Goal: Task Accomplishment & Management: Manage account settings

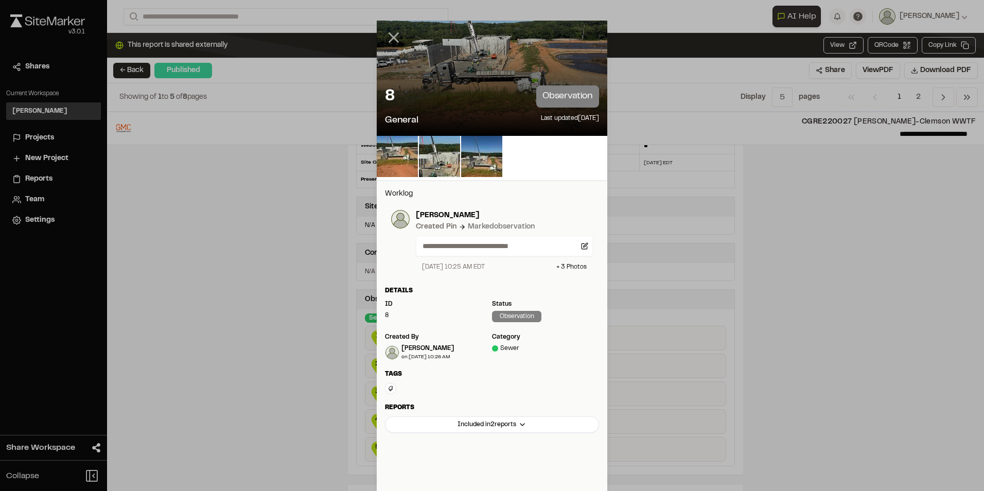
click at [396, 38] on icon at bounding box center [393, 37] width 17 height 17
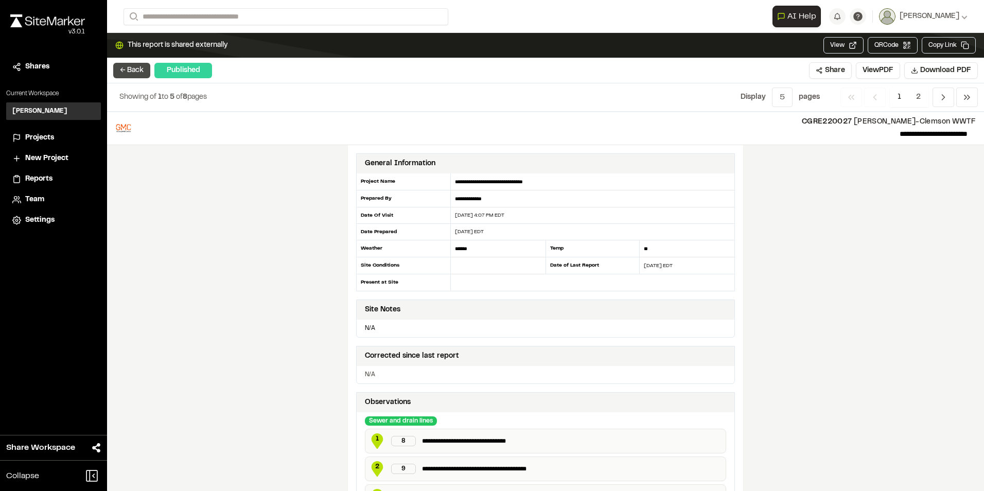
click at [129, 68] on button "← Back" at bounding box center [131, 70] width 37 height 15
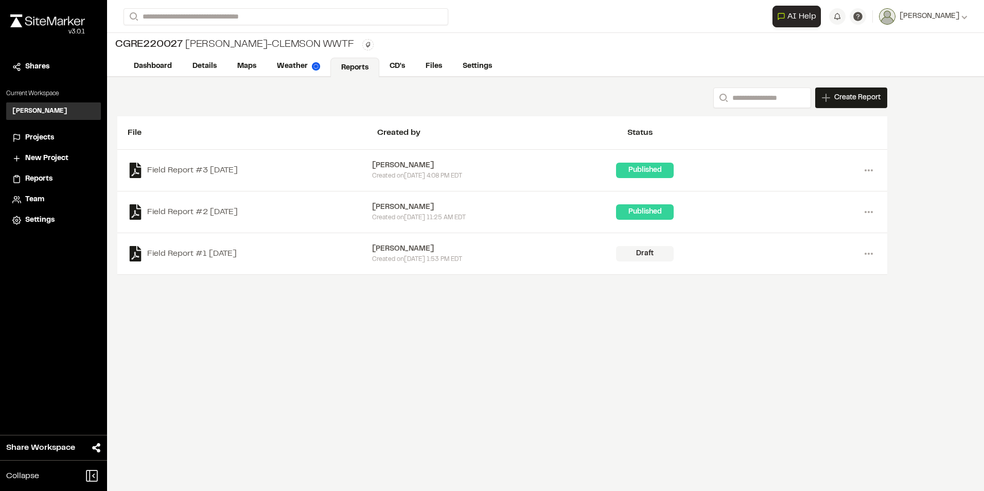
click at [35, 63] on span "Shares" at bounding box center [37, 66] width 24 height 11
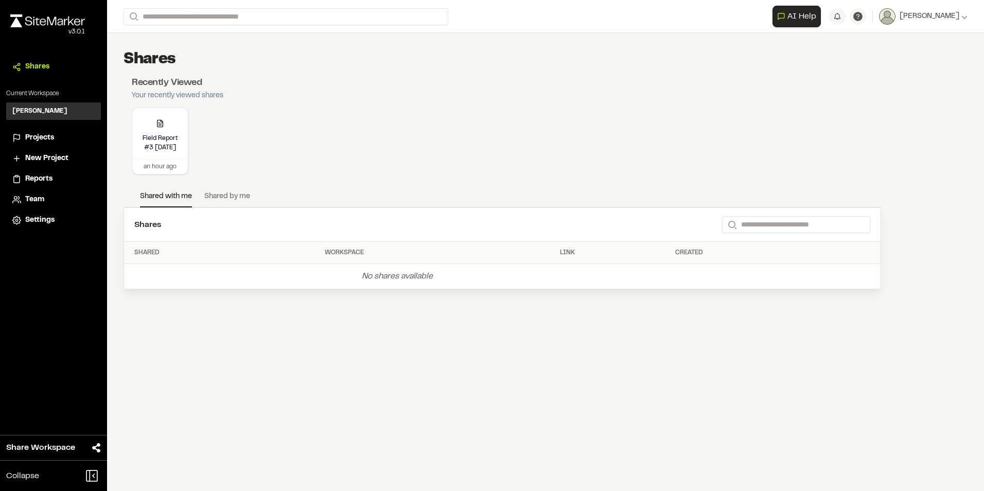
click at [32, 132] on span "Projects" at bounding box center [39, 137] width 29 height 11
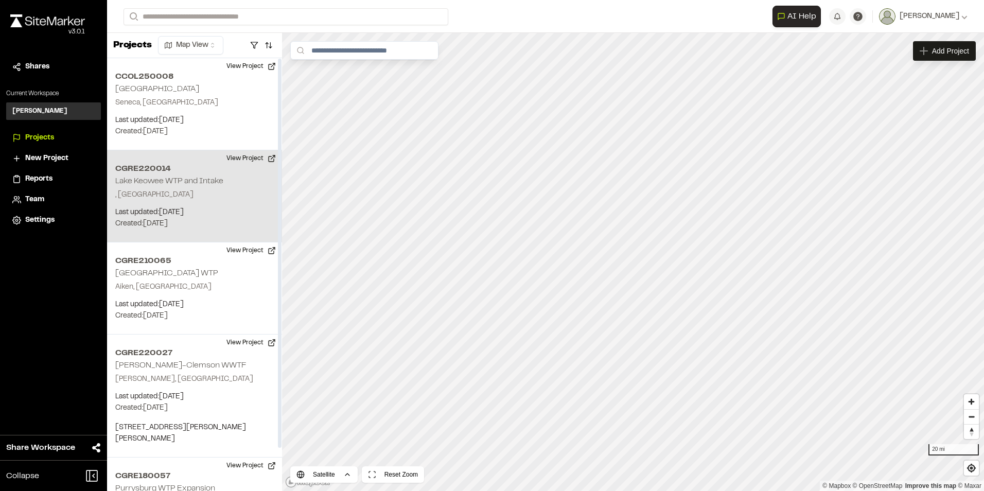
click at [191, 198] on p ", [GEOGRAPHIC_DATA]" at bounding box center [194, 194] width 159 height 11
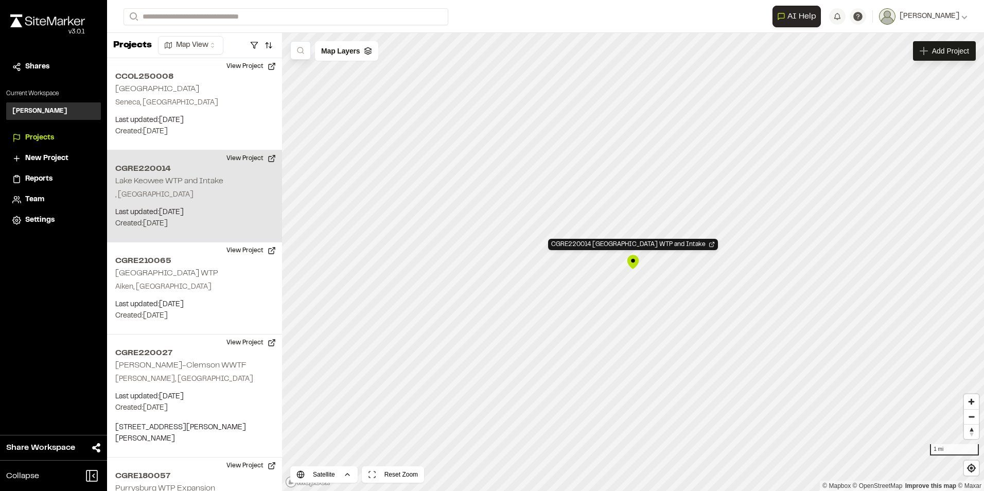
click at [633, 261] on div "CGRE220014 [GEOGRAPHIC_DATA] WTP and Intake" at bounding box center [632, 261] width 15 height 15
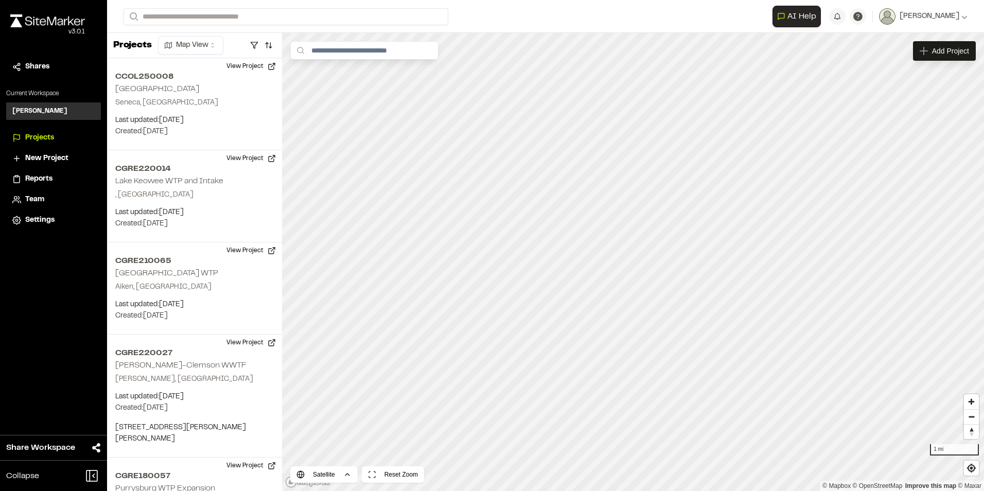
scroll to position [47, 0]
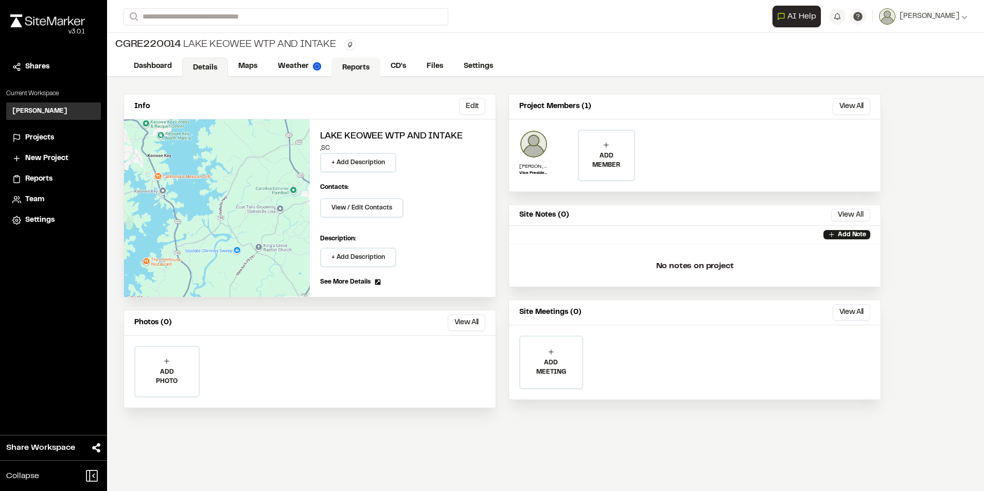
click at [353, 63] on link "Reports" at bounding box center [355, 68] width 49 height 20
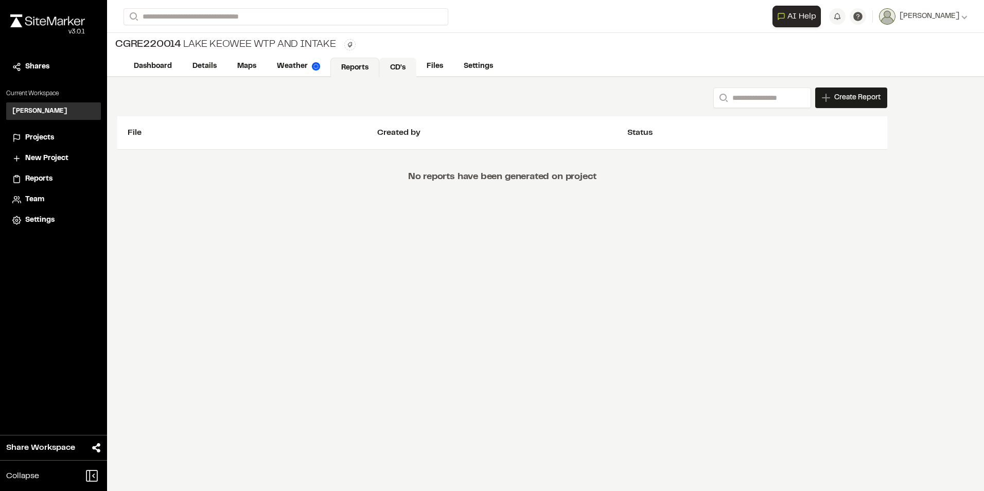
click at [394, 69] on link "CD's" at bounding box center [397, 68] width 37 height 20
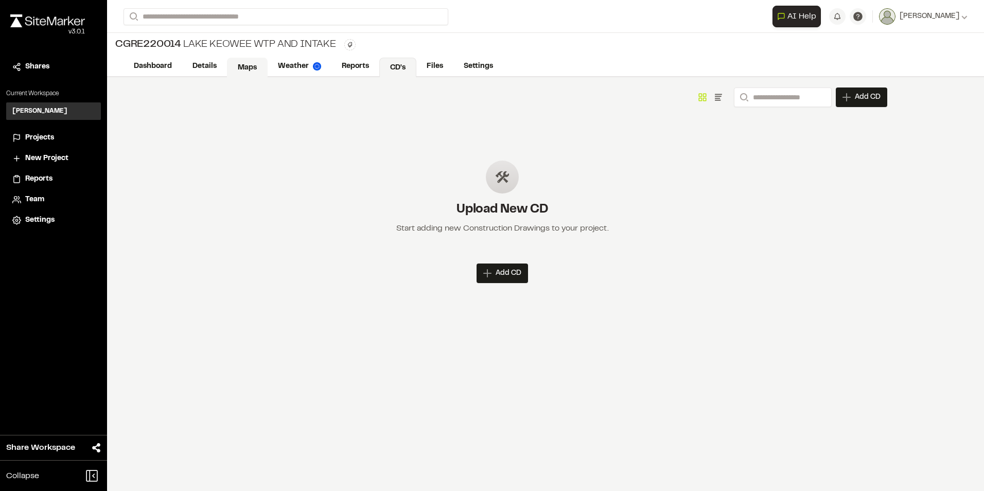
click at [248, 66] on link "Maps" at bounding box center [247, 68] width 41 height 20
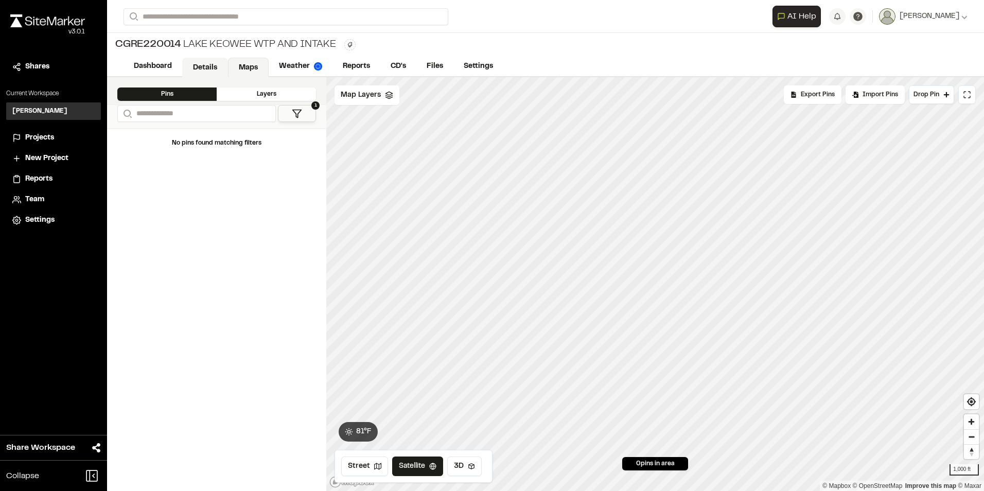
click at [199, 66] on link "Details" at bounding box center [205, 68] width 46 height 20
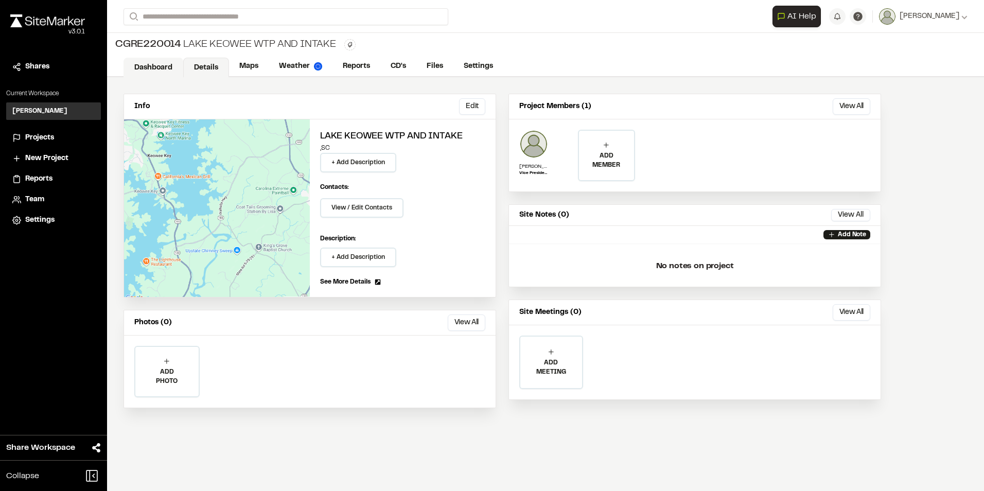
click at [145, 66] on link "Dashboard" at bounding box center [154, 68] width 60 height 20
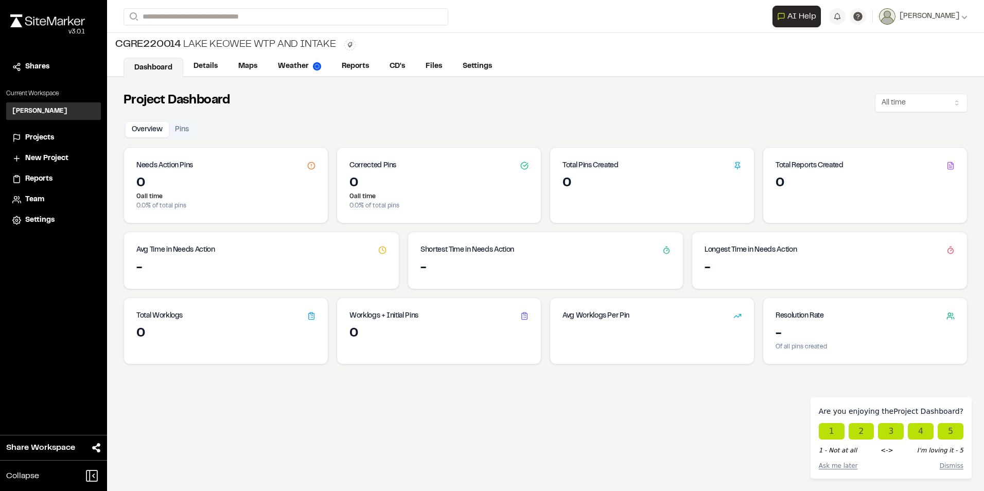
click at [42, 133] on span "Projects" at bounding box center [39, 137] width 29 height 11
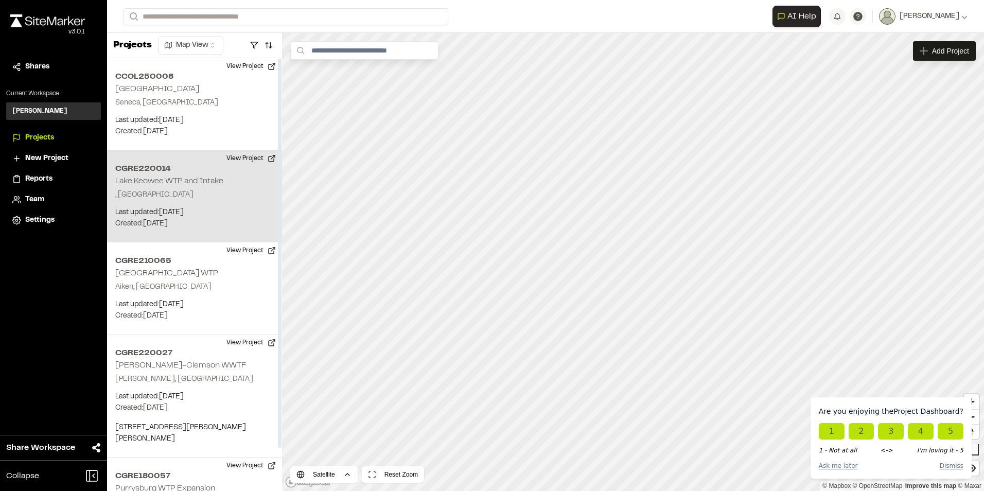
click at [182, 214] on p "Last updated: Jul 8, 2025" at bounding box center [194, 212] width 159 height 11
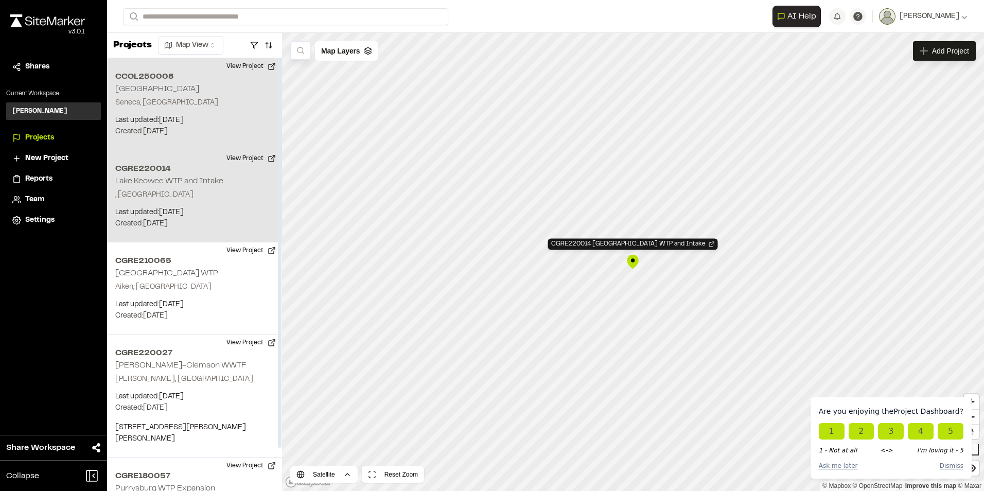
click at [206, 109] on div "CCOL250008 Hartwell Ridge Seneca, SC Last updated: Sep 17, 2025 Budget: $ Creat…" at bounding box center [194, 104] width 175 height 92
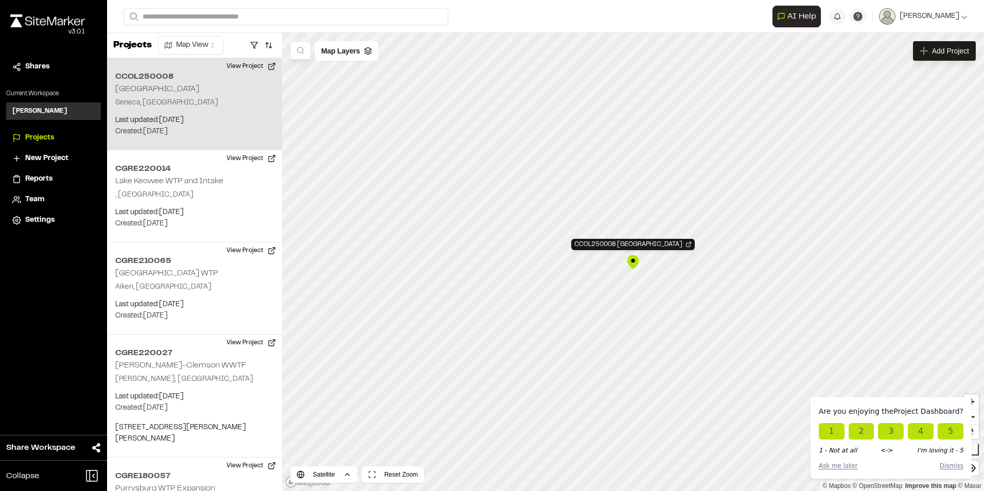
click at [634, 263] on div "CCOL250008 Hartwell Ridge" at bounding box center [632, 261] width 15 height 15
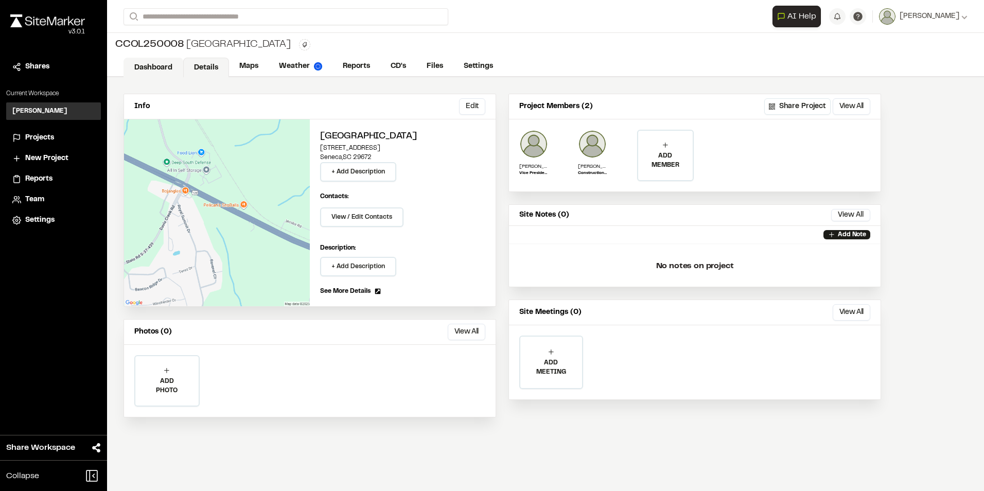
click at [158, 64] on link "Dashboard" at bounding box center [154, 68] width 60 height 20
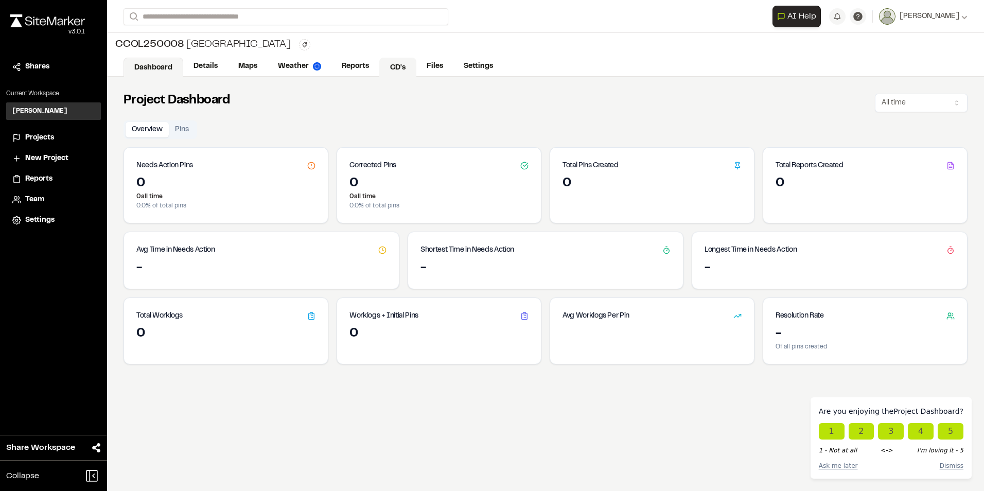
click at [391, 67] on link "CD's" at bounding box center [397, 68] width 37 height 20
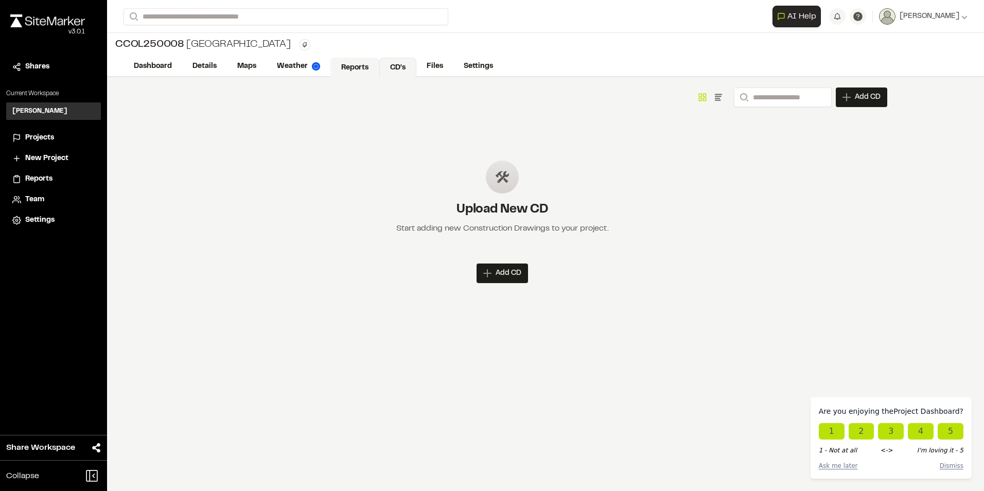
click at [354, 71] on link "Reports" at bounding box center [354, 68] width 49 height 20
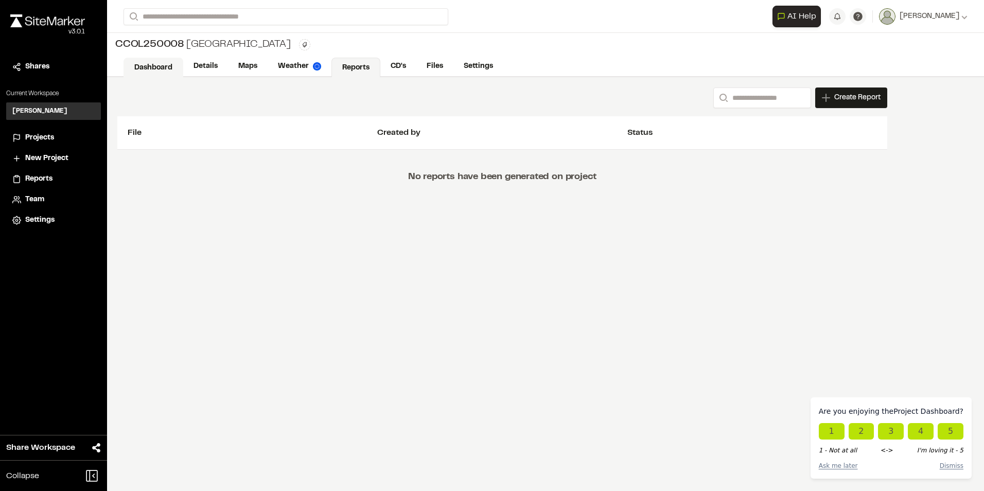
click at [163, 69] on link "Dashboard" at bounding box center [154, 68] width 60 height 20
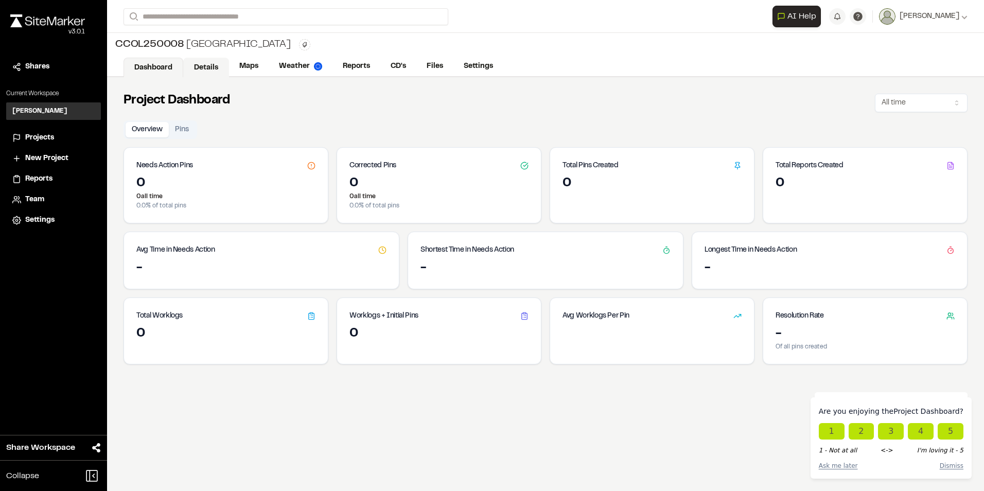
click at [204, 63] on link "Details" at bounding box center [206, 68] width 46 height 20
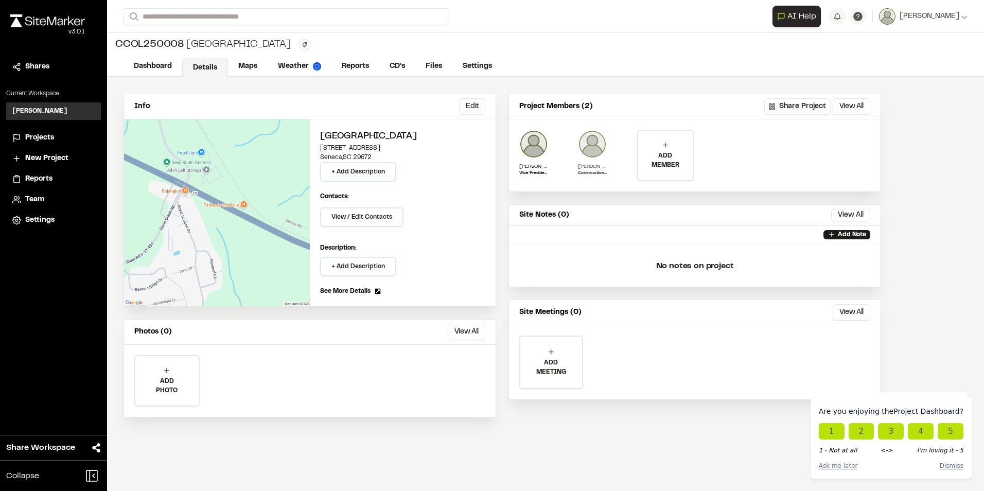
click at [594, 147] on img at bounding box center [592, 144] width 29 height 29
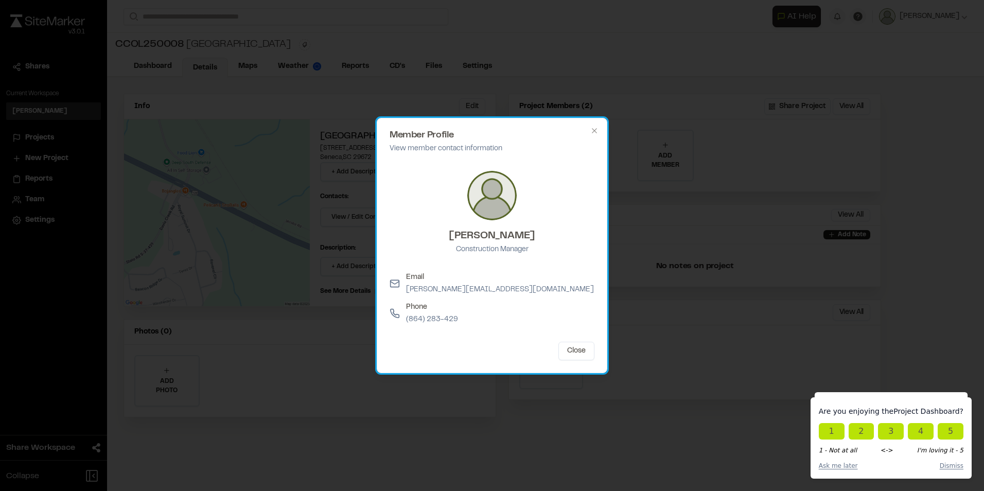
click at [438, 315] on div "Phone (864) 283-429" at bounding box center [432, 314] width 52 height 24
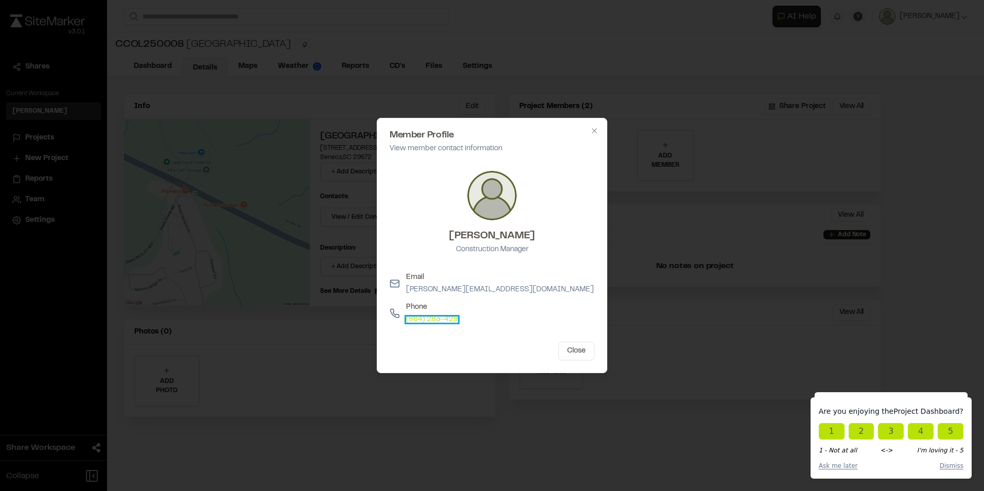
click at [440, 318] on link "(864) 283-429" at bounding box center [432, 320] width 52 height 6
click at [594, 130] on icon "button" at bounding box center [594, 131] width 8 height 8
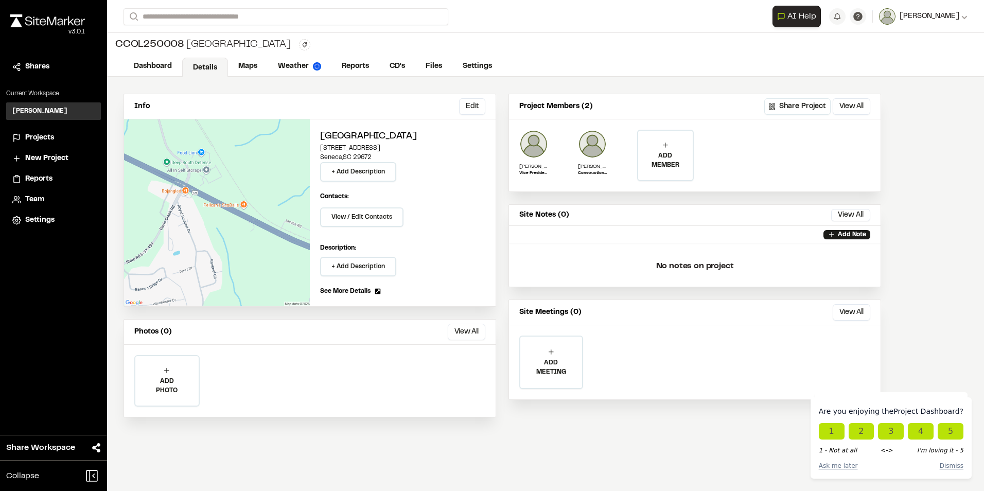
click at [924, 16] on span "[PERSON_NAME]" at bounding box center [930, 16] width 60 height 11
click at [904, 54] on link "Settings" at bounding box center [922, 54] width 90 height 15
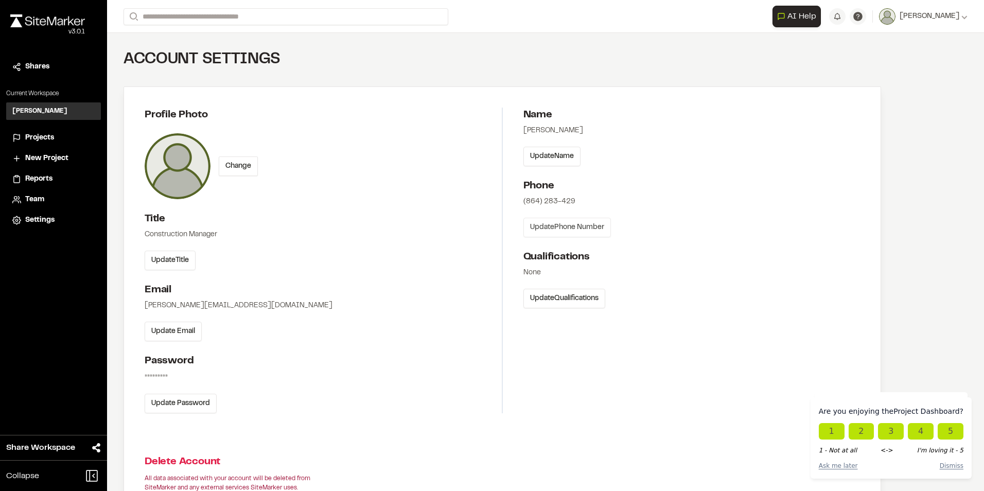
click at [571, 227] on button "Update Phone Number" at bounding box center [566, 228] width 87 height 20
click at [593, 207] on input "**********" at bounding box center [568, 206] width 90 height 21
type input "**********"
click at [551, 242] on button "Save Phone" at bounding box center [549, 237] width 52 height 20
click at [37, 135] on span "Projects" at bounding box center [39, 137] width 29 height 11
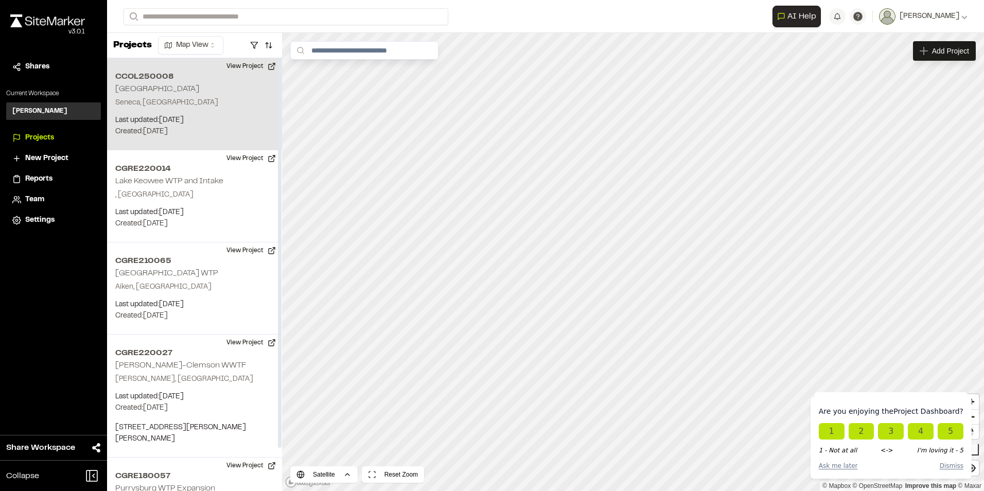
click at [178, 109] on div "CCOL250008 Hartwell Ridge Seneca, SC Last updated: Sep 17, 2025 Budget: $ Creat…" at bounding box center [194, 104] width 175 height 92
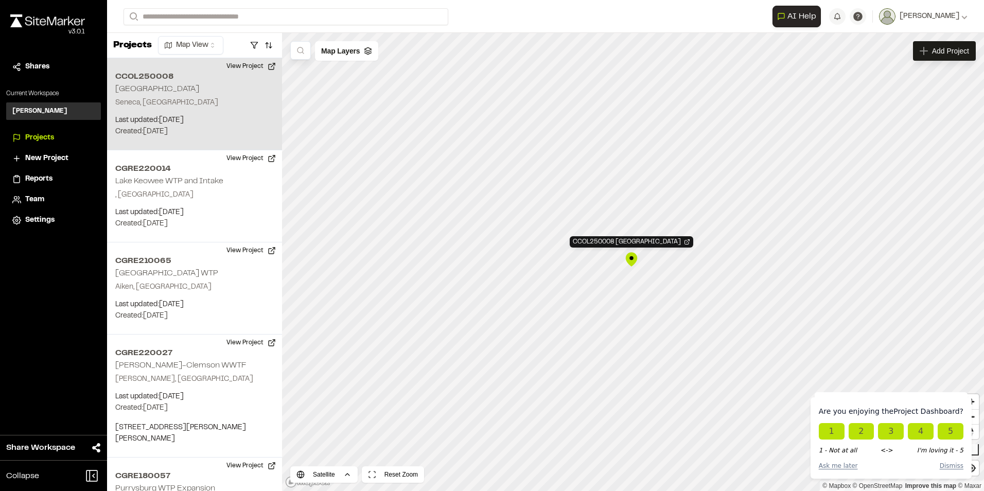
click at [631, 258] on div "CCOL250008 Hartwell Ridge" at bounding box center [631, 259] width 15 height 15
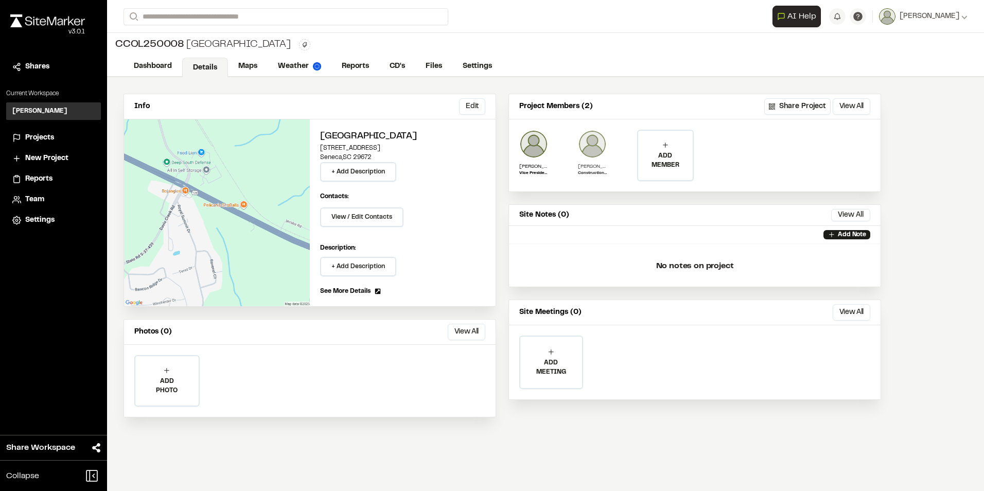
click at [592, 145] on img at bounding box center [592, 144] width 29 height 29
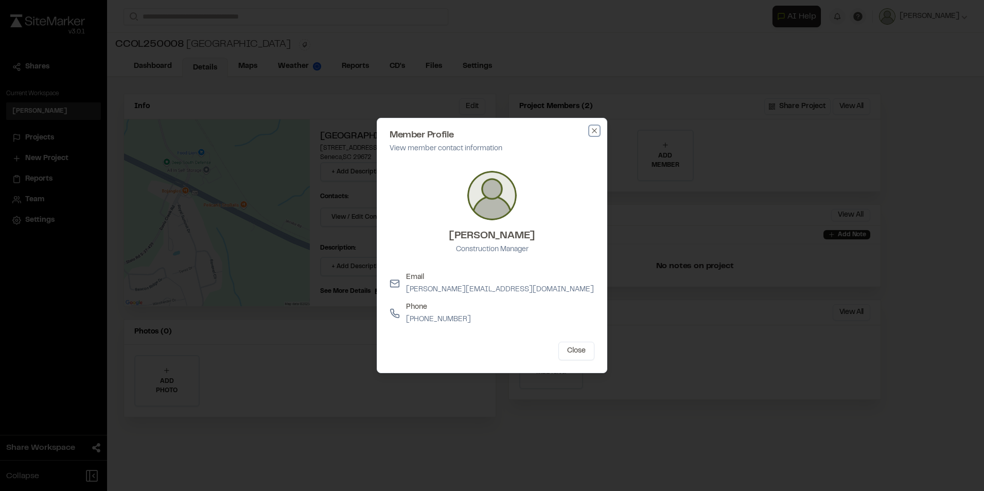
click at [596, 131] on icon "button" at bounding box center [594, 131] width 8 height 8
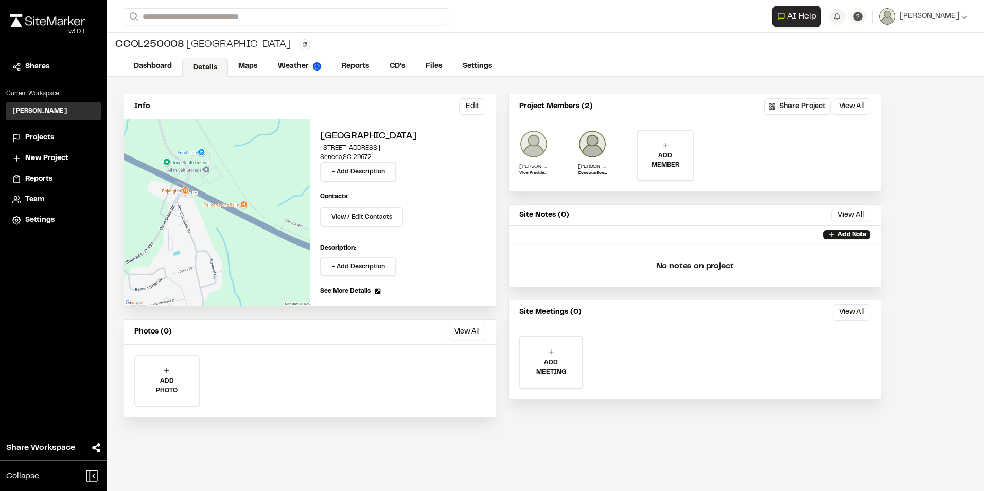
click at [534, 148] on img at bounding box center [533, 144] width 29 height 29
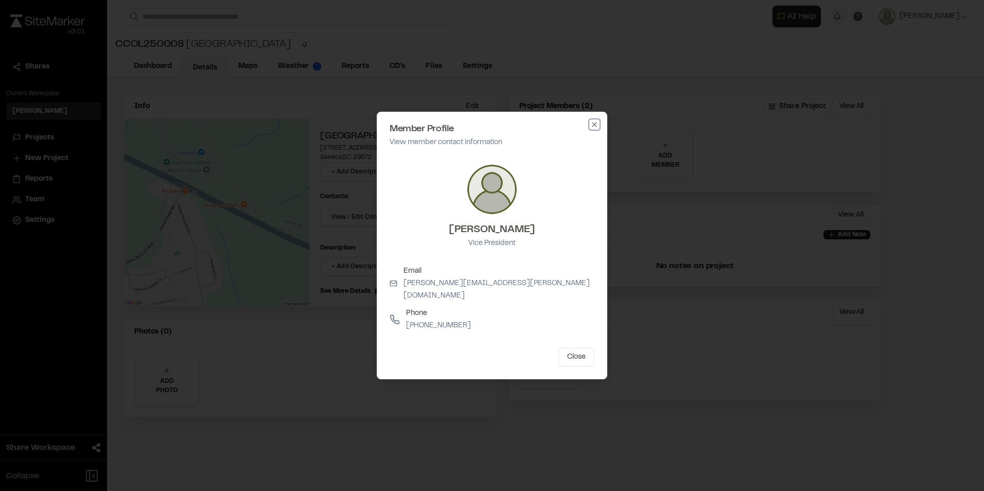
click at [595, 129] on icon "button" at bounding box center [594, 124] width 8 height 8
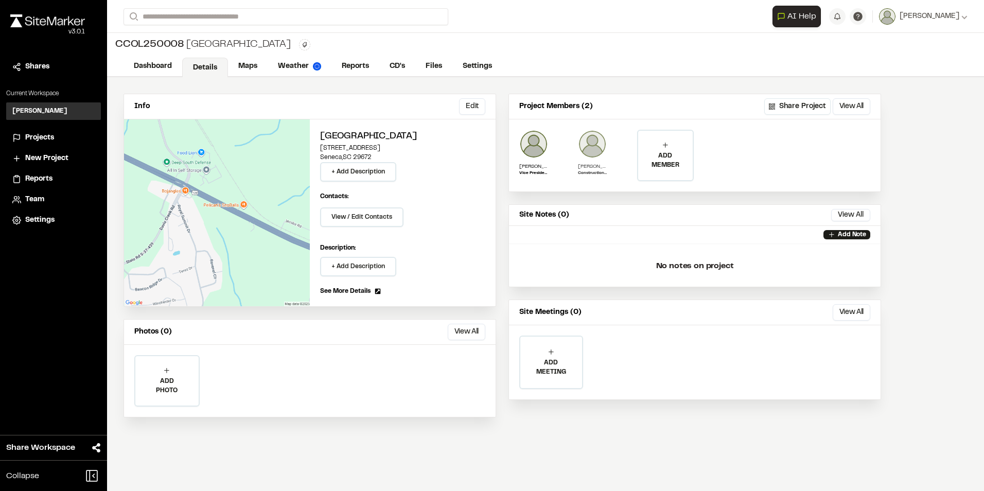
click at [591, 138] on img at bounding box center [592, 144] width 29 height 29
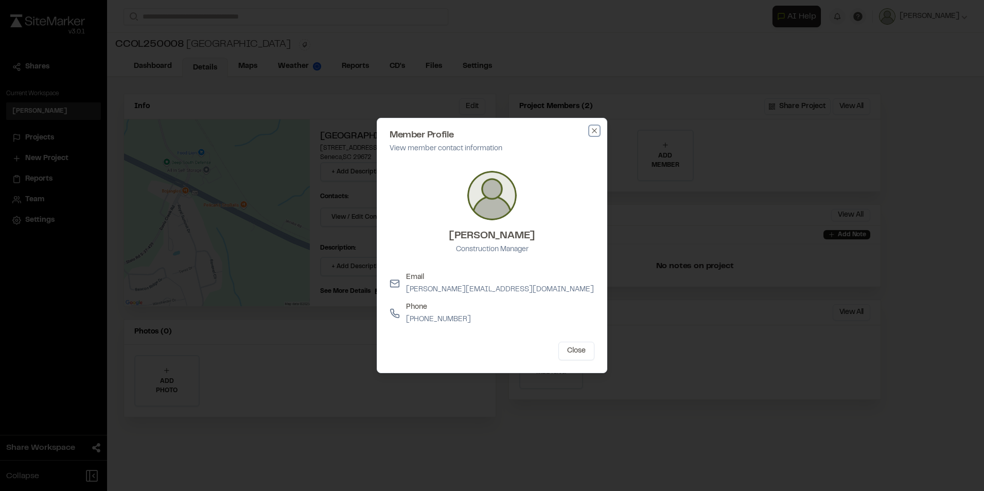
click at [594, 134] on icon "button" at bounding box center [594, 131] width 8 height 8
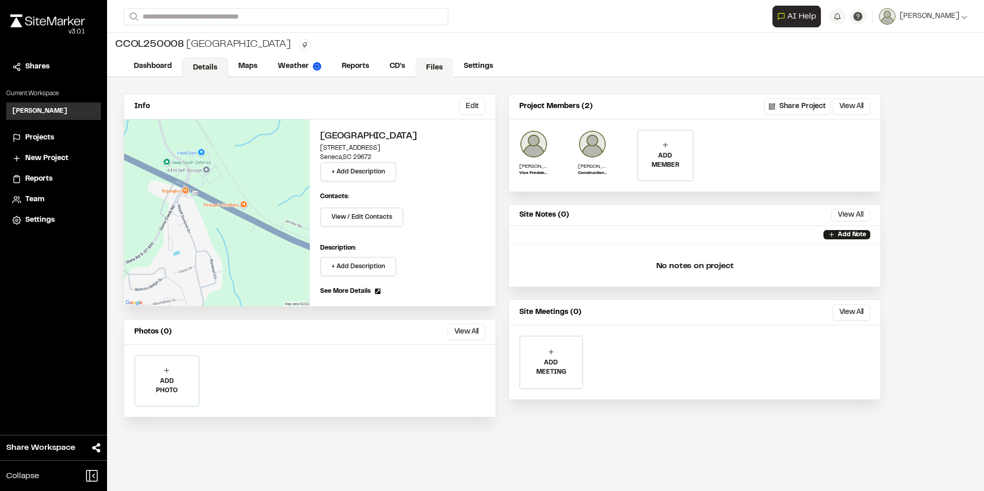
click at [431, 66] on link "Files" at bounding box center [434, 68] width 38 height 20
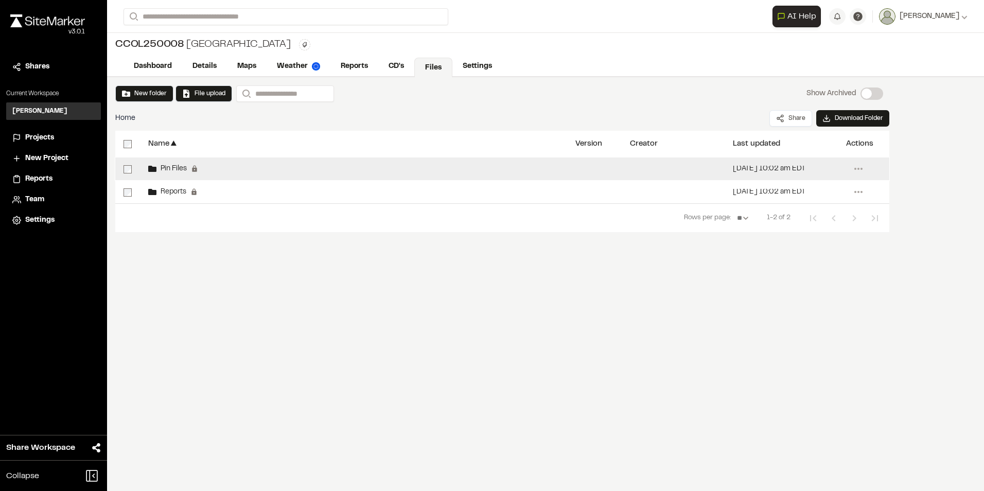
click at [171, 169] on span "Pin Files" at bounding box center [171, 169] width 30 height 7
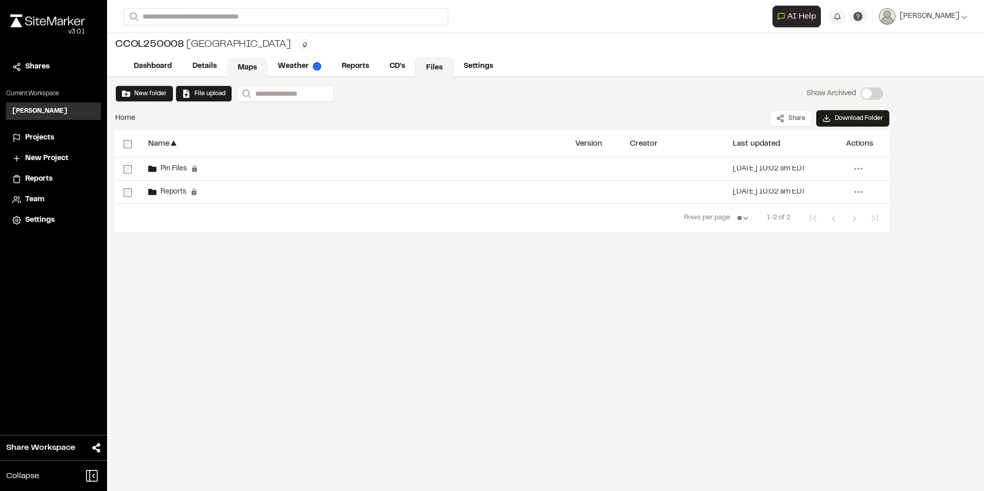
click at [245, 63] on link "Maps" at bounding box center [247, 68] width 41 height 20
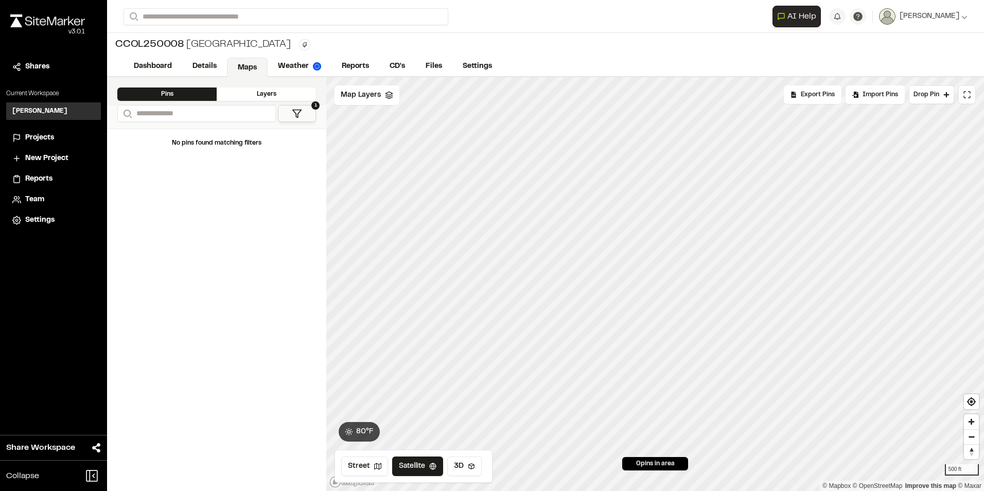
click at [36, 133] on span "Projects" at bounding box center [39, 137] width 29 height 11
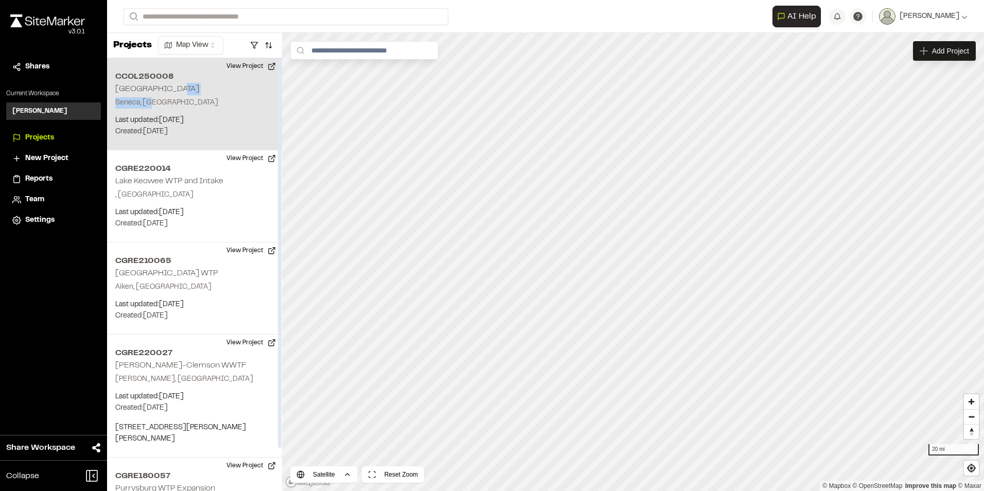
click at [202, 96] on div "CCOL250008 Hartwell Ridge Seneca, SC Last updated: Sep 17, 2025 Budget: $ Creat…" at bounding box center [194, 104] width 175 height 92
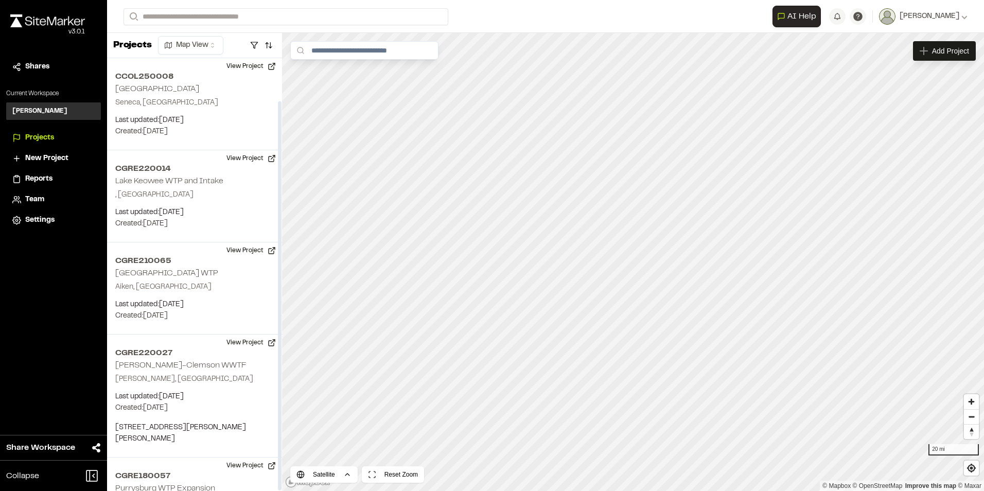
scroll to position [47, 0]
